Goal: Task Accomplishment & Management: Manage account settings

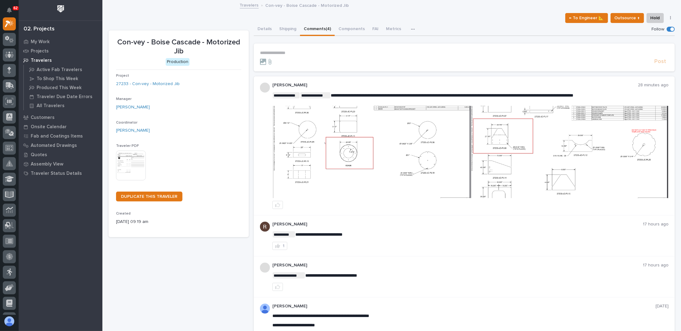
click at [275, 49] on section "**********" at bounding box center [464, 57] width 421 height 28
drag, startPoint x: 275, startPoint y: 49, endPoint x: 276, endPoint y: 52, distance: 3.6
click at [275, 49] on section "**********" at bounding box center [464, 57] width 421 height 28
click at [277, 52] on p "**********" at bounding box center [464, 52] width 409 height 5
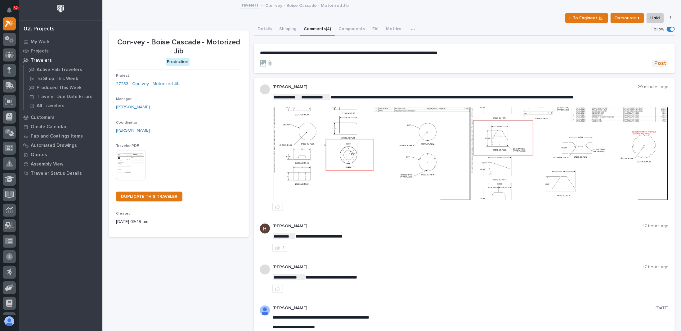
click at [655, 64] on span "Post" at bounding box center [660, 63] width 12 height 7
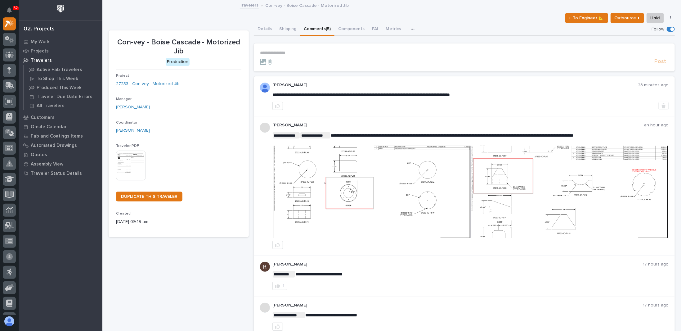
click at [40, 30] on div "02. Projects" at bounding box center [39, 29] width 31 height 7
click at [38, 51] on p "Projects" at bounding box center [40, 51] width 18 height 6
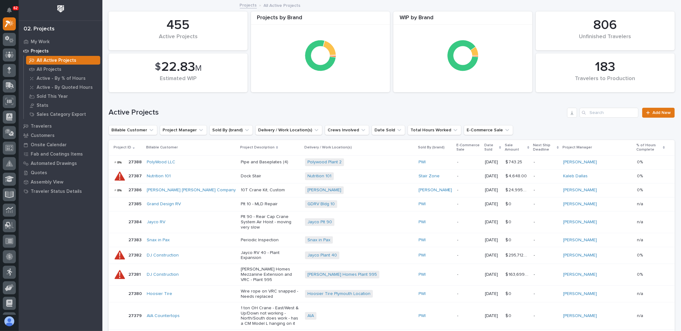
click at [44, 51] on p "Projects" at bounding box center [40, 51] width 18 height 6
click at [601, 114] on input "Search" at bounding box center [608, 113] width 59 height 10
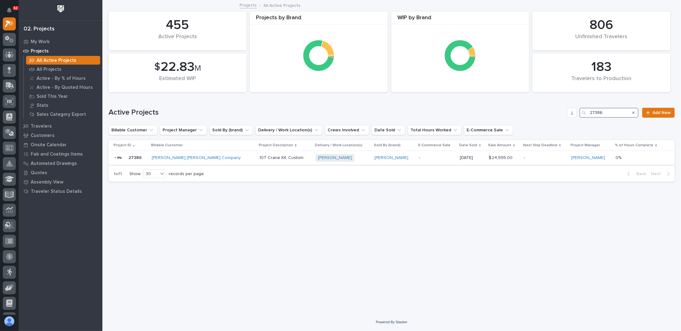
type input "27386"
click at [259, 158] on p "10T Crane Kit, Custom" at bounding box center [284, 157] width 51 height 5
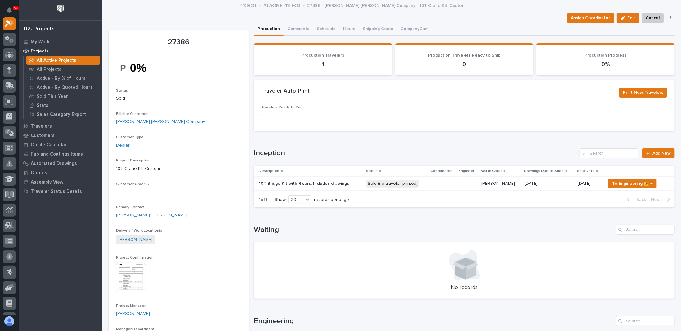
click at [444, 184] on p "-" at bounding box center [442, 183] width 23 height 5
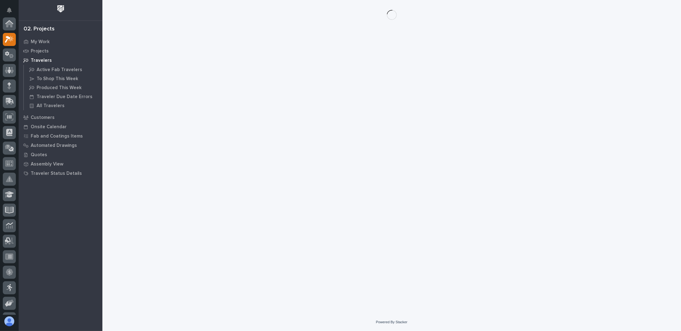
scroll to position [16, 0]
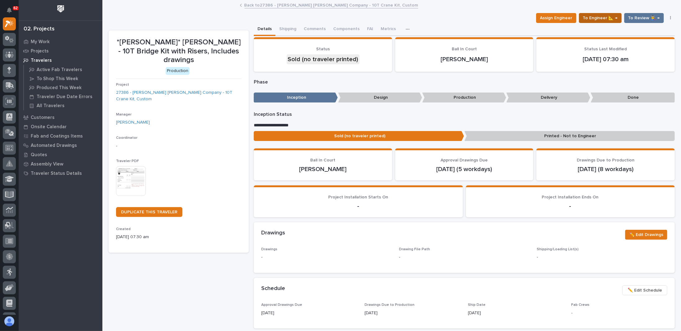
click at [597, 17] on span "To Engineer 📐 →" at bounding box center [600, 17] width 35 height 7
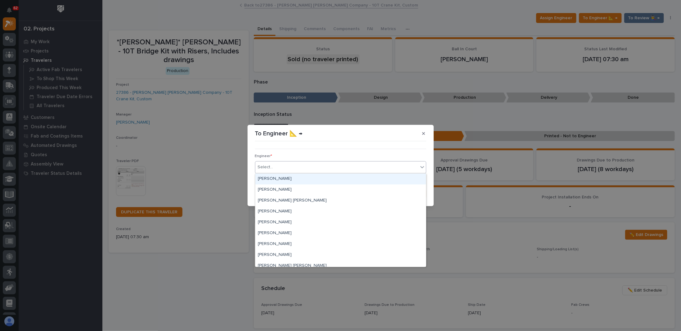
click at [305, 168] on div "Select..." at bounding box center [336, 167] width 163 height 10
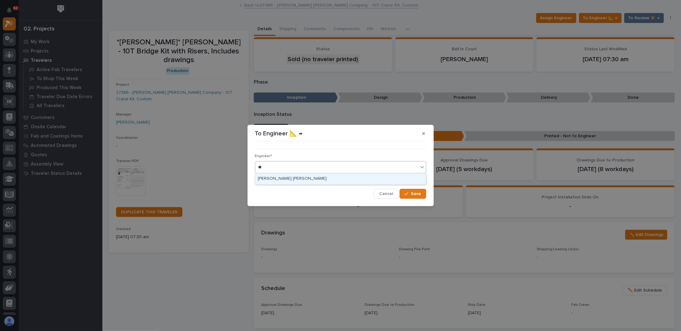
type input "***"
click at [274, 180] on div "[PERSON_NAME] [PERSON_NAME]" at bounding box center [340, 178] width 171 height 11
click at [415, 194] on span "Save" at bounding box center [416, 194] width 10 height 6
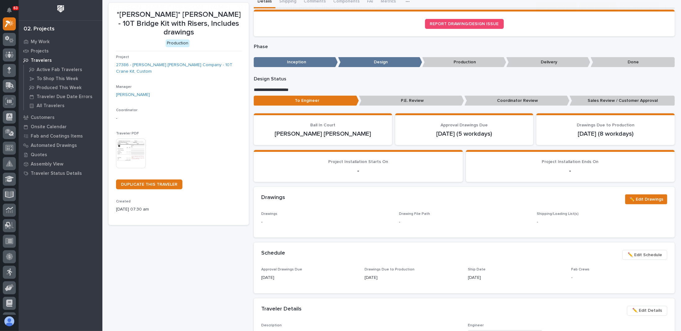
scroll to position [31, 0]
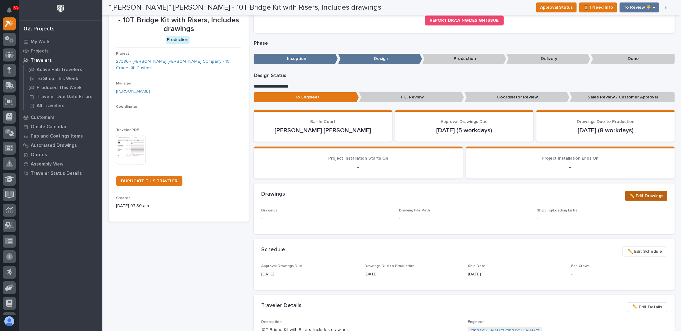
click at [630, 195] on span "✏️ Edit Drawings" at bounding box center [646, 195] width 34 height 7
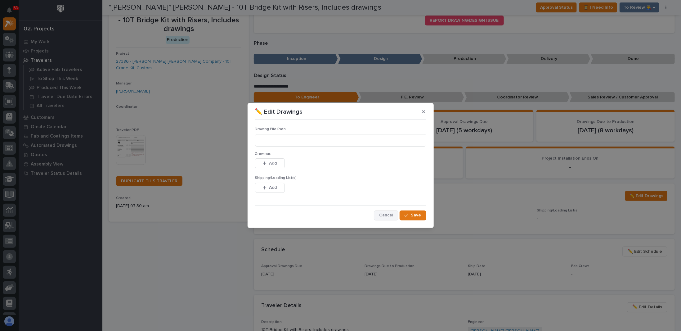
click at [388, 216] on span "Cancel" at bounding box center [386, 215] width 14 height 6
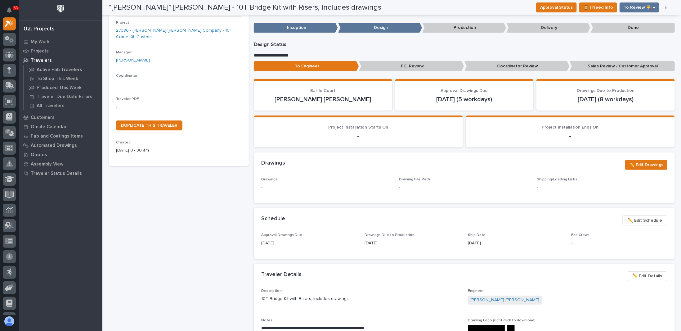
scroll to position [0, 0]
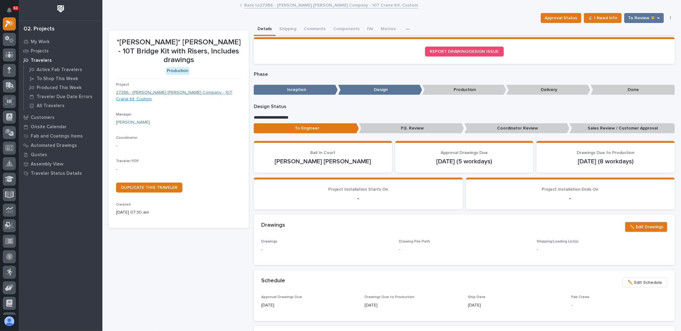
click at [200, 89] on link "27386 - [PERSON_NAME] [PERSON_NAME] Company - 10T Crane Kit, Custom" at bounding box center [178, 95] width 125 height 13
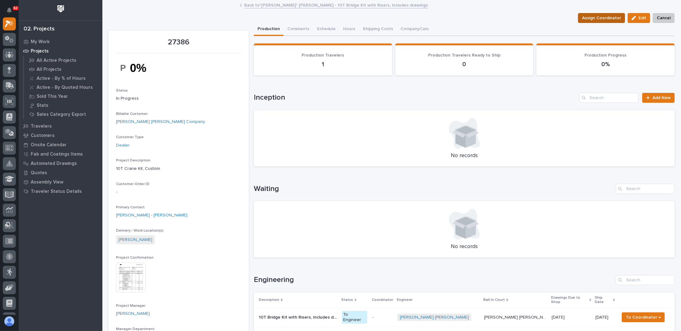
click at [590, 19] on span "Assign Coordinator" at bounding box center [601, 17] width 39 height 7
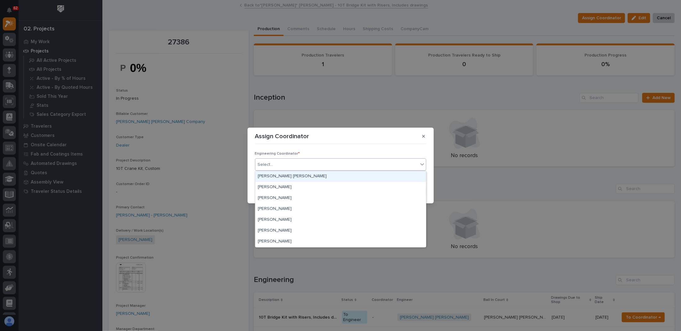
click at [277, 163] on div "Select..." at bounding box center [336, 164] width 163 height 10
click at [276, 175] on div "[PERSON_NAME] [PERSON_NAME]" at bounding box center [340, 176] width 171 height 11
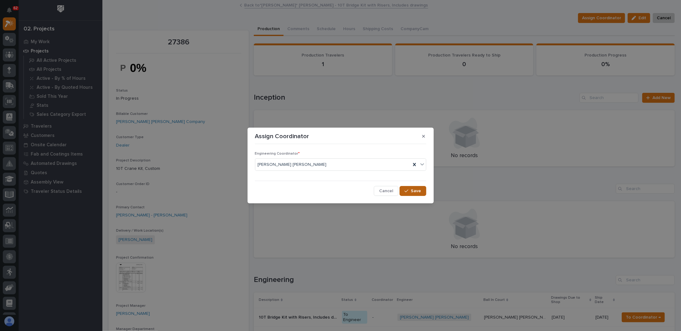
click at [410, 191] on div "button" at bounding box center [407, 191] width 6 height 4
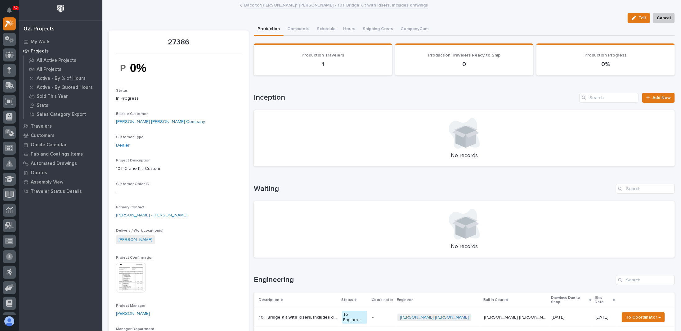
scroll to position [155, 0]
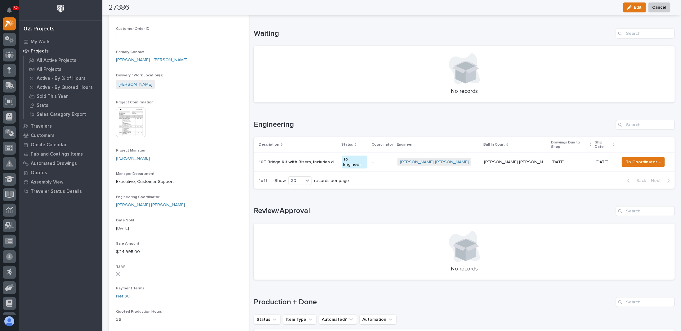
click at [392, 159] on p "-" at bounding box center [382, 161] width 20 height 5
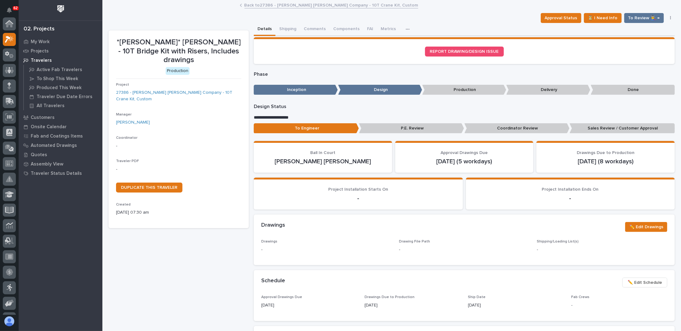
scroll to position [16, 0]
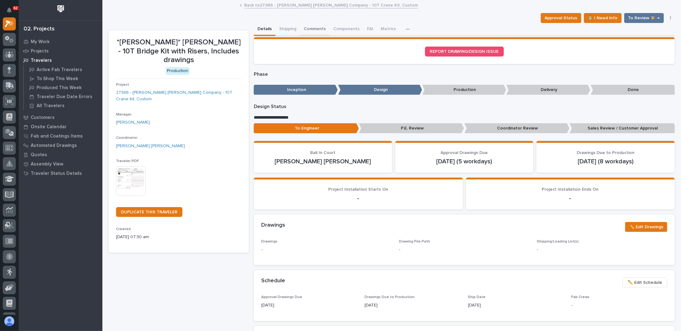
click at [309, 30] on button "Comments" at bounding box center [314, 29] width 29 height 13
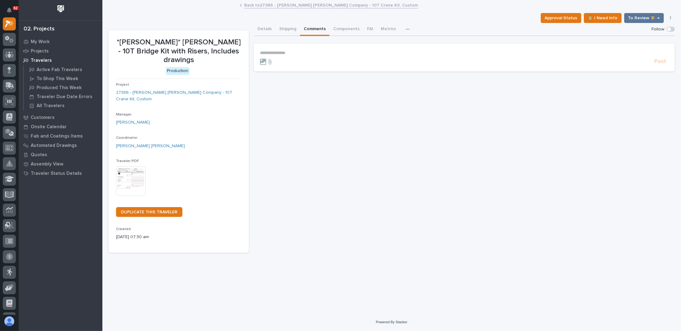
click at [318, 54] on p "**********" at bounding box center [464, 52] width 409 height 5
click at [665, 65] on span "Post" at bounding box center [660, 64] width 12 height 7
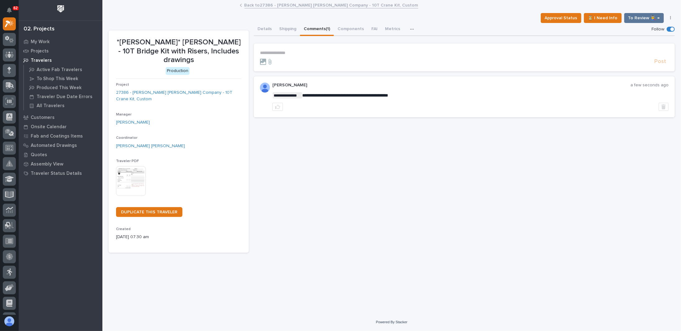
click at [308, 52] on p "**********" at bounding box center [464, 52] width 409 height 5
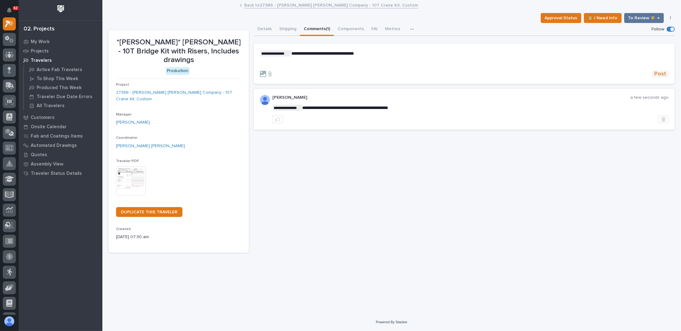
click at [665, 74] on span "Post" at bounding box center [660, 73] width 12 height 7
